Goal: Task Accomplishment & Management: Manage account settings

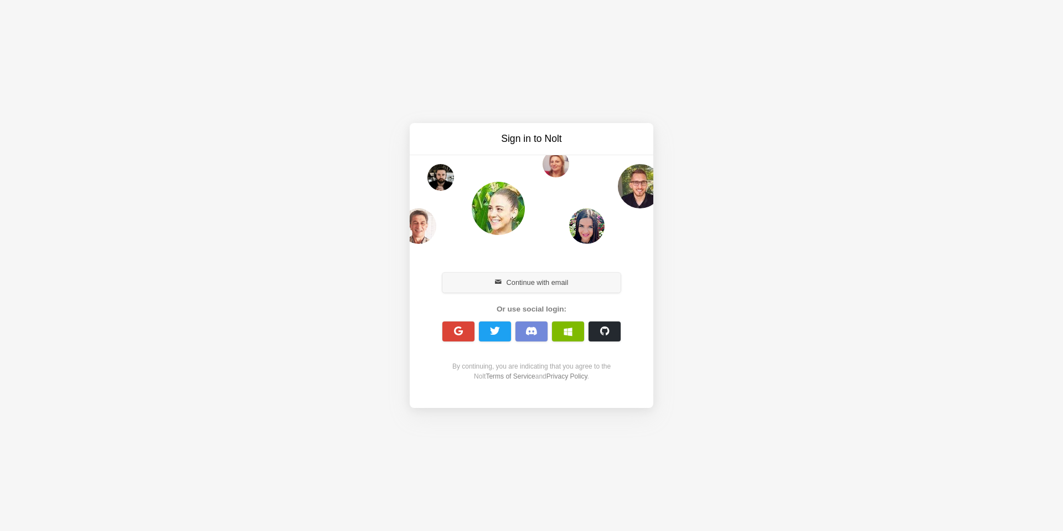
click at [547, 285] on button "Continue with email" at bounding box center [532, 282] width 178 height 20
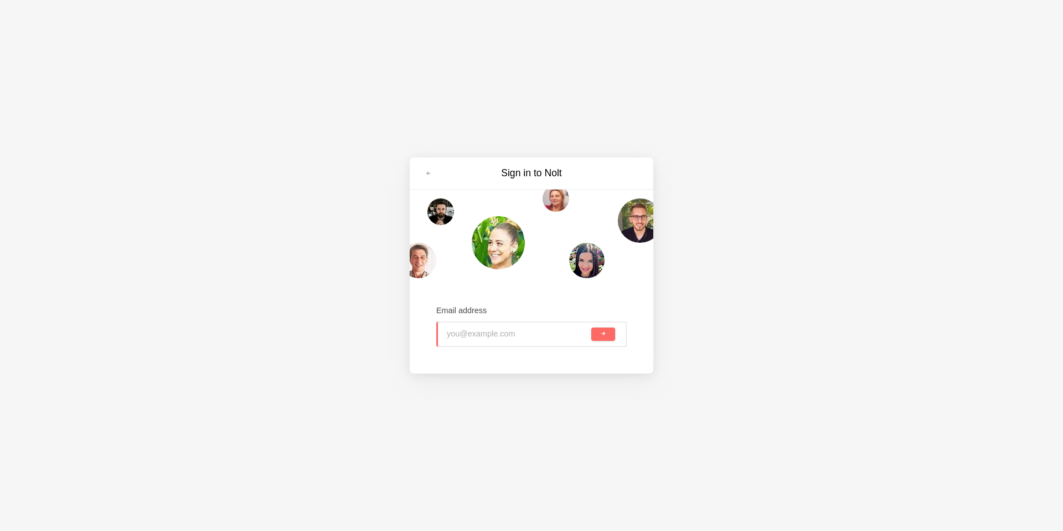
click at [519, 334] on input "email" at bounding box center [518, 334] width 142 height 24
type input "[EMAIL_ADDRESS][DOMAIN_NAME]"
click at [603, 335] on span "submit" at bounding box center [603, 334] width 6 height 6
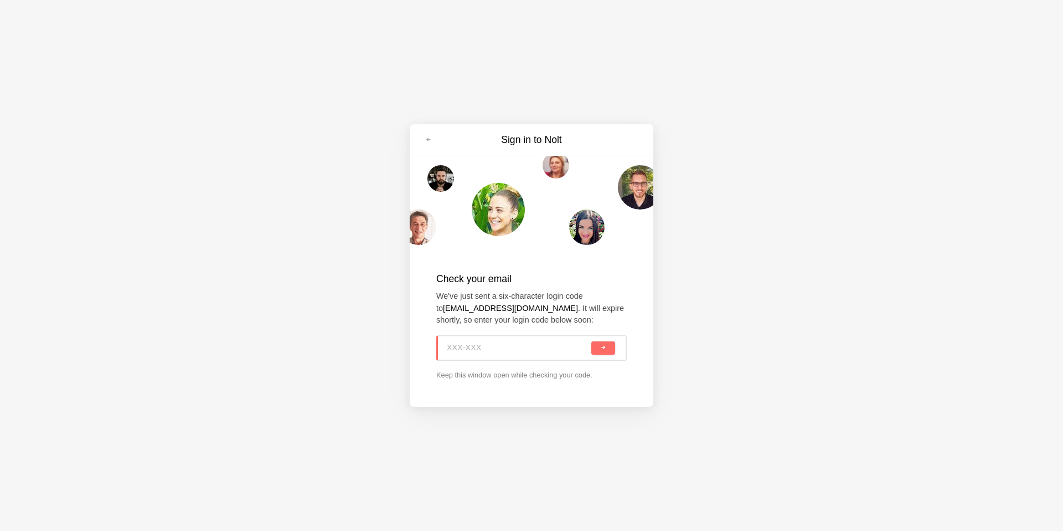
paste input "Z02-2QL"
type input "Z02-2QL"
click at [608, 341] on button "submit" at bounding box center [603, 347] width 24 height 13
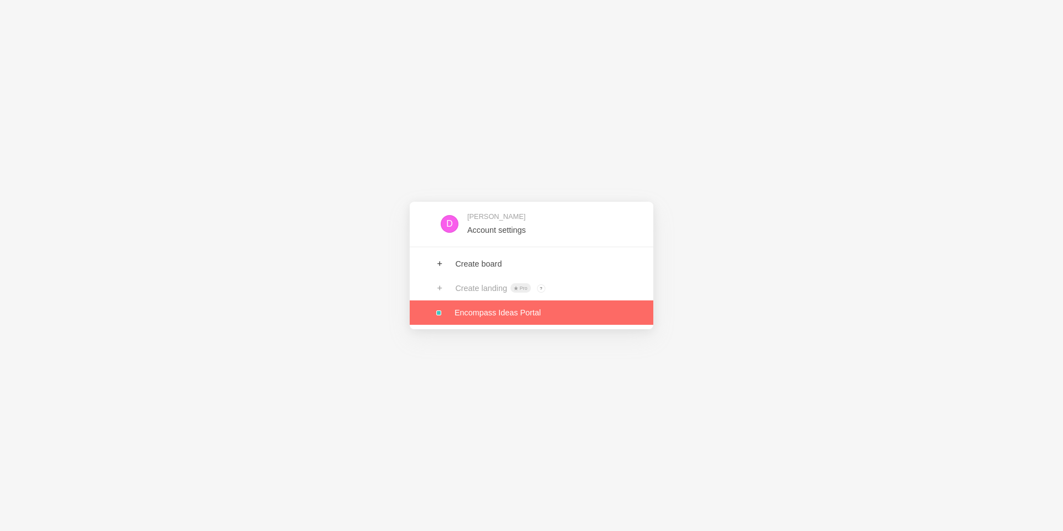
click at [519, 315] on link at bounding box center [532, 312] width 244 height 24
